Goal: Task Accomplishment & Management: Use online tool/utility

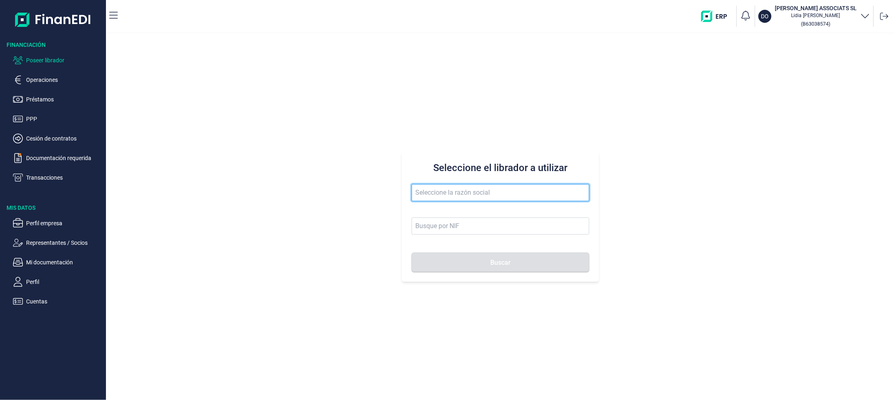
click at [475, 195] on input "text" at bounding box center [501, 192] width 178 height 17
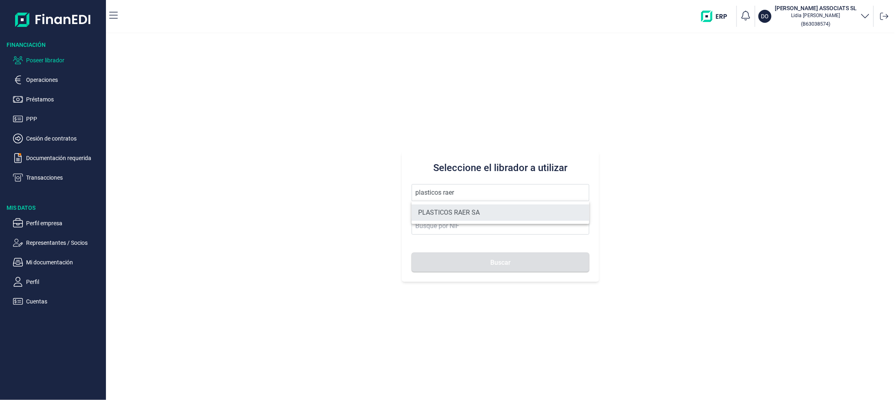
click at [467, 207] on li "PLASTICOS RAER SA" at bounding box center [501, 213] width 178 height 16
type input "PLASTICOS RAER SA"
type input "A08845729"
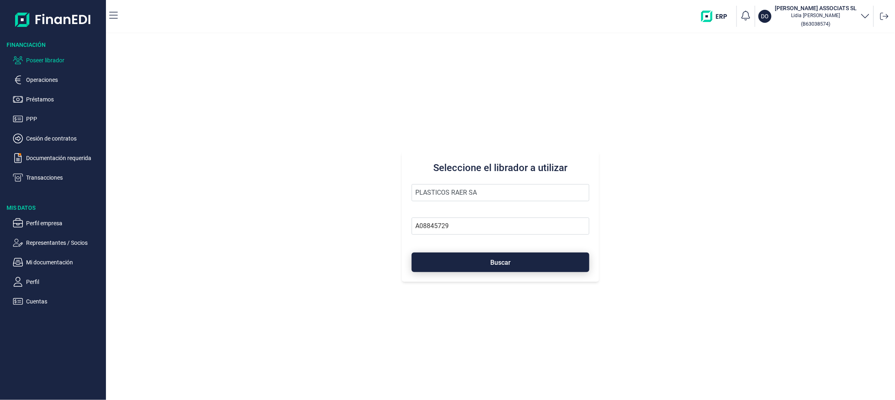
click at [462, 259] on button "Buscar" at bounding box center [501, 263] width 178 height 20
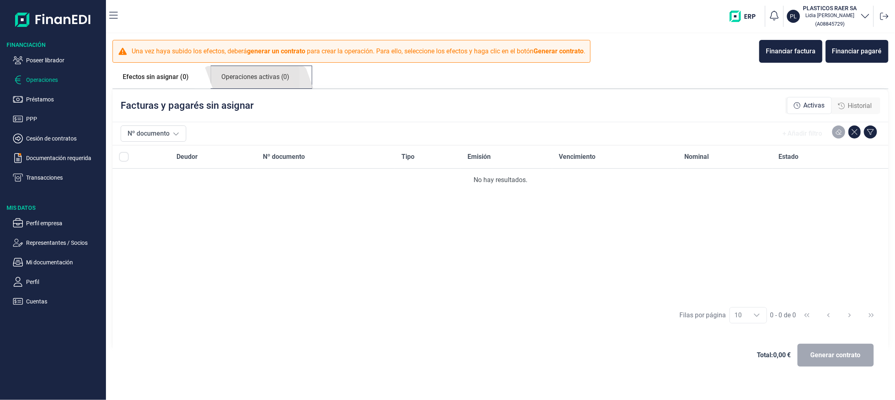
click at [235, 77] on link "Operaciones activas (0)" at bounding box center [255, 77] width 88 height 22
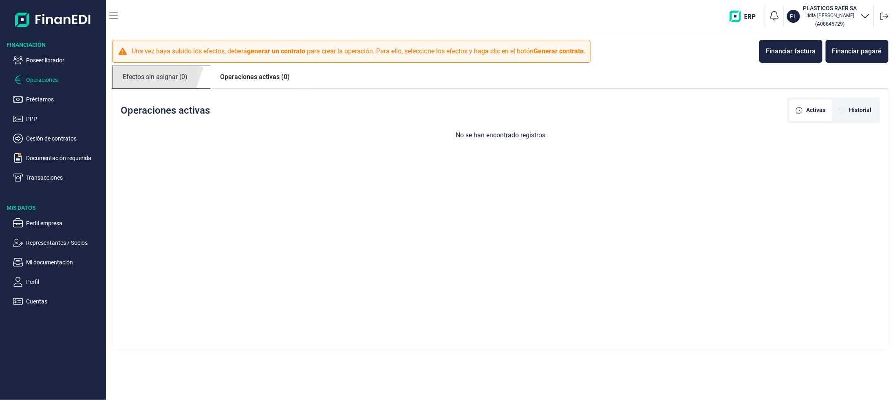
click at [136, 73] on link "Efectos sin asignar (0)" at bounding box center [155, 77] width 85 height 22
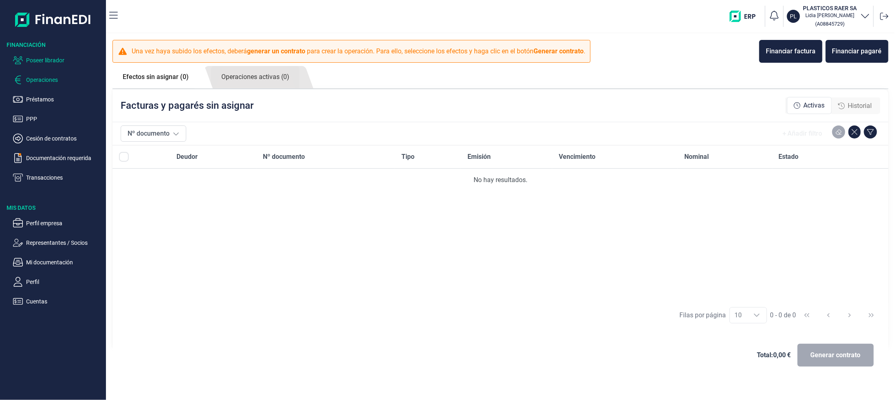
click at [38, 57] on p "Poseer librador" at bounding box center [64, 60] width 77 height 10
